Goal: Information Seeking & Learning: Find specific fact

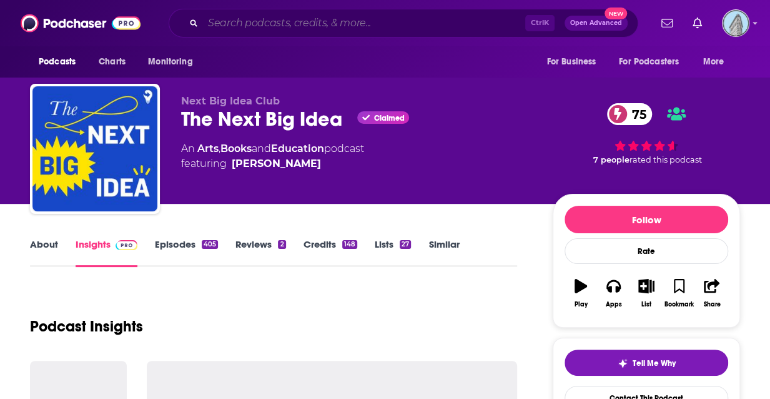
click at [284, 19] on input "Search podcasts, credits, & more..." at bounding box center [364, 23] width 322 height 20
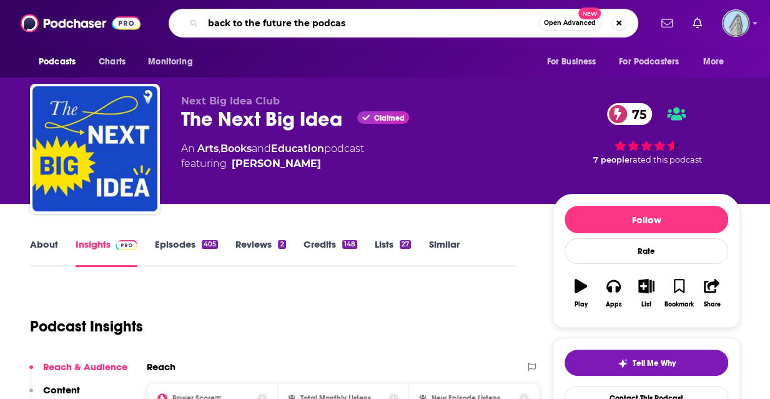
type input "back to the future the podcast"
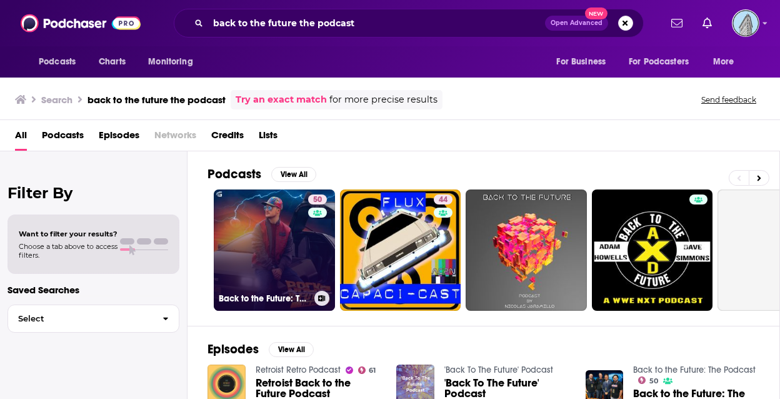
click at [261, 252] on link "50 Back to the Future: The Podcast" at bounding box center [274, 249] width 121 height 121
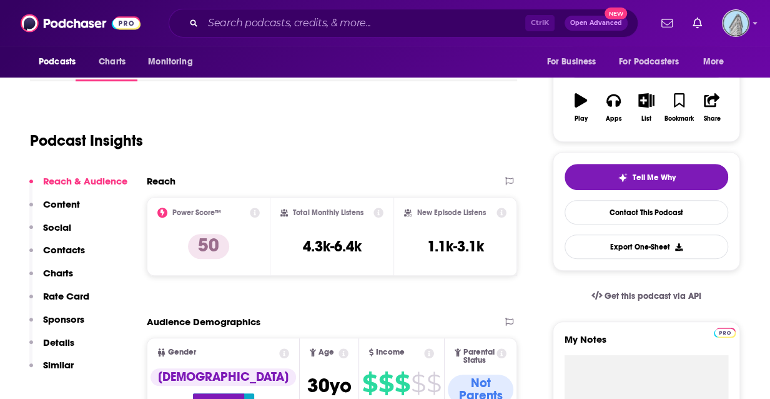
scroll to position [187, 0]
